Goal: Task Accomplishment & Management: Use online tool/utility

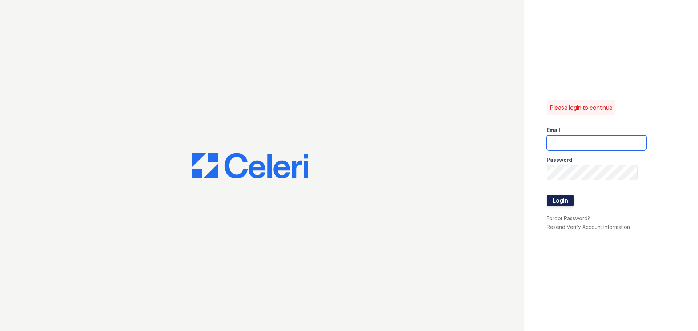
type input "washington3@cafmanagement.com"
click at [550, 203] on button "Login" at bounding box center [559, 201] width 27 height 12
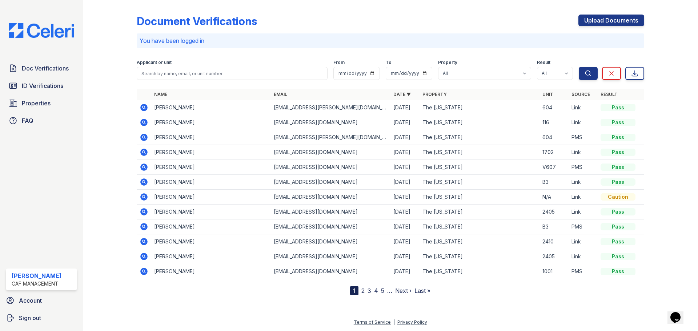
click at [86, 192] on div "Document Verifications Upload Documents You have been logged in Filter Applican…" at bounding box center [390, 165] width 615 height 331
